Goal: Transaction & Acquisition: Subscribe to service/newsletter

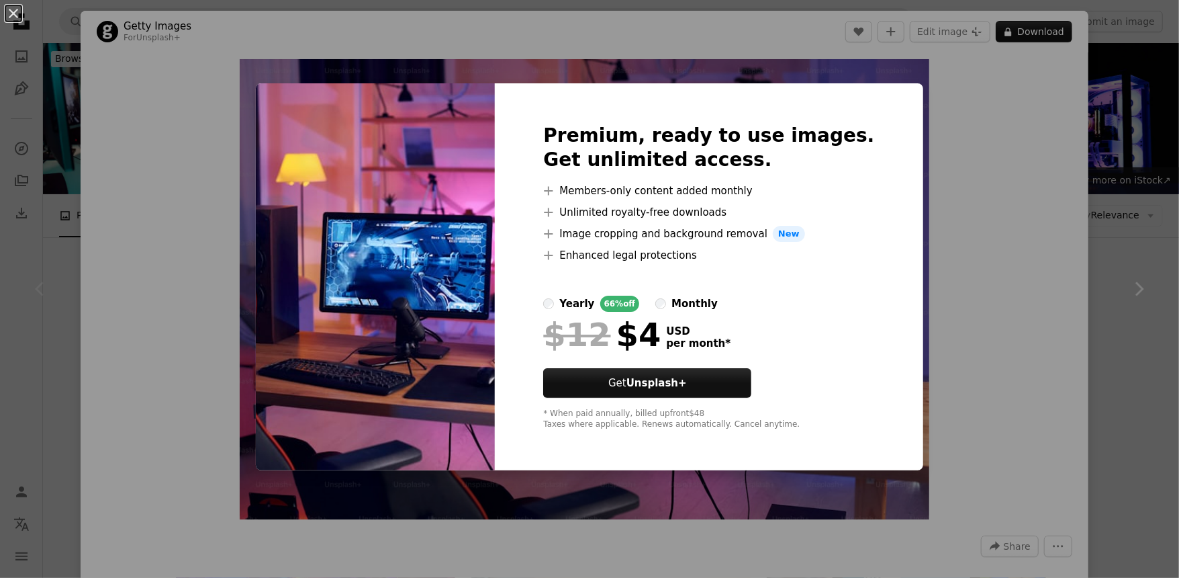
click at [715, 386] on button "Get Unsplash+" at bounding box center [647, 383] width 208 height 30
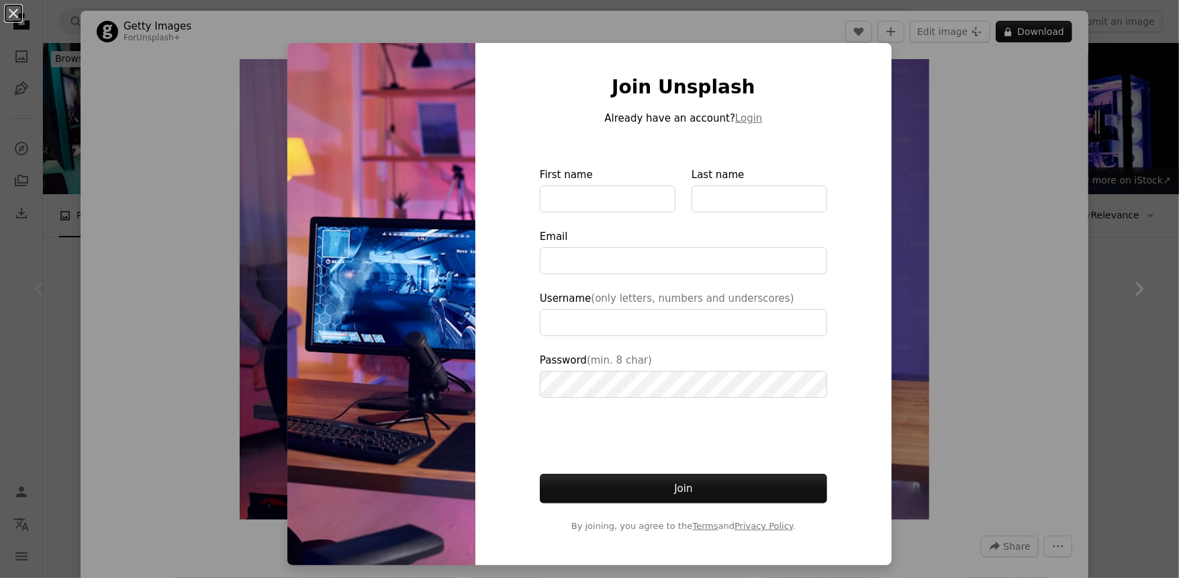
click at [896, 100] on div "An X shape Join Unsplash Already have an account? Login First name Last name Em…" at bounding box center [589, 289] width 1179 height 578
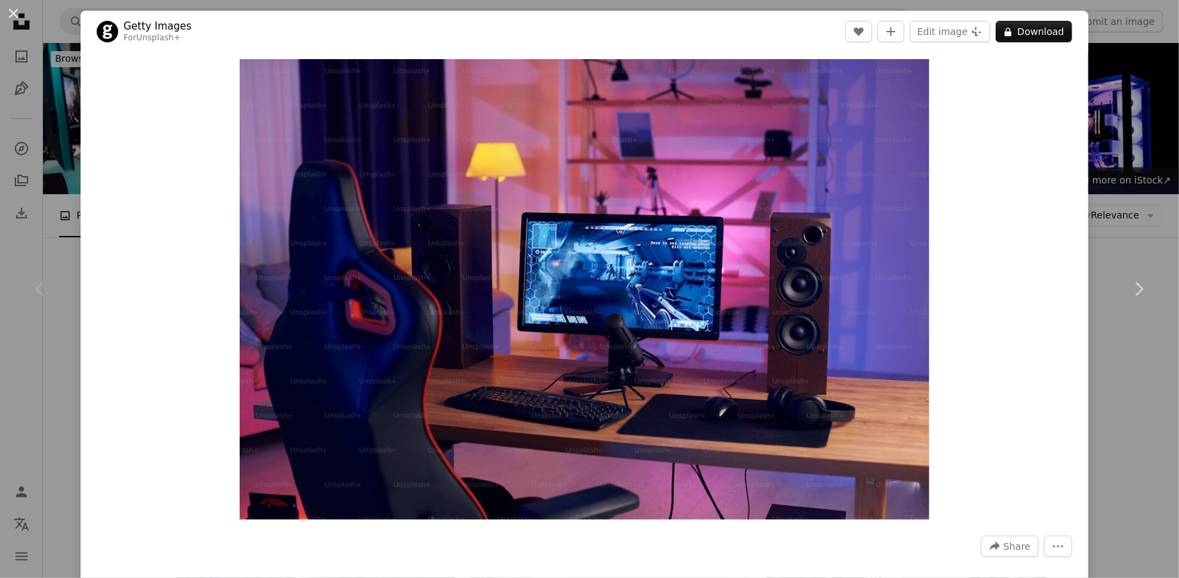
click at [932, 88] on div "Zoom in" at bounding box center [585, 289] width 1008 height 474
click at [1045, 51] on header "Getty Images For Unsplash+ A heart A plus sign Edit image Plus sign for Unsplas…" at bounding box center [585, 32] width 1008 height 42
click at [5, 12] on button "An X shape" at bounding box center [13, 13] width 16 height 16
